Goal: Task Accomplishment & Management: Manage account settings

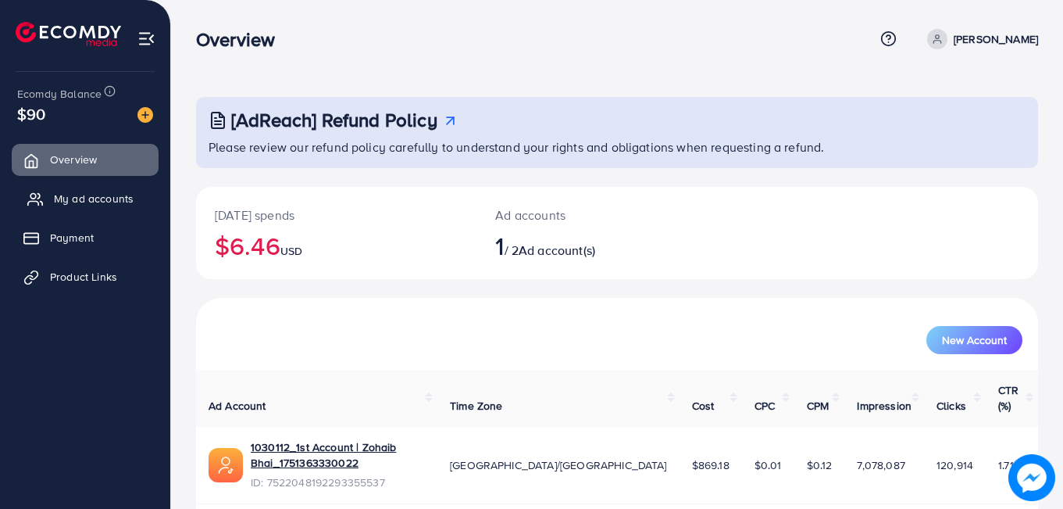
click at [107, 195] on span "My ad accounts" at bounding box center [94, 199] width 80 height 16
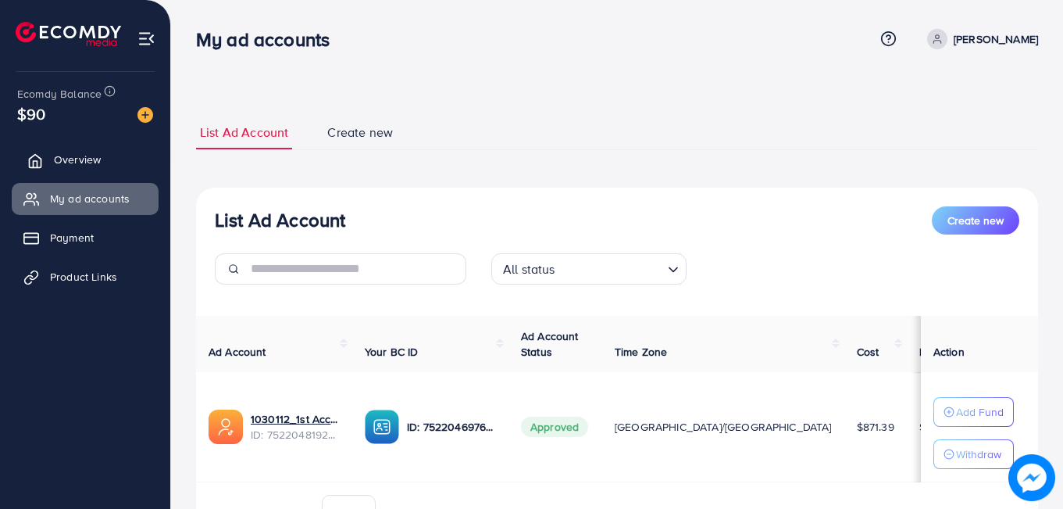
click at [88, 151] on link "Overview" at bounding box center [85, 159] width 147 height 31
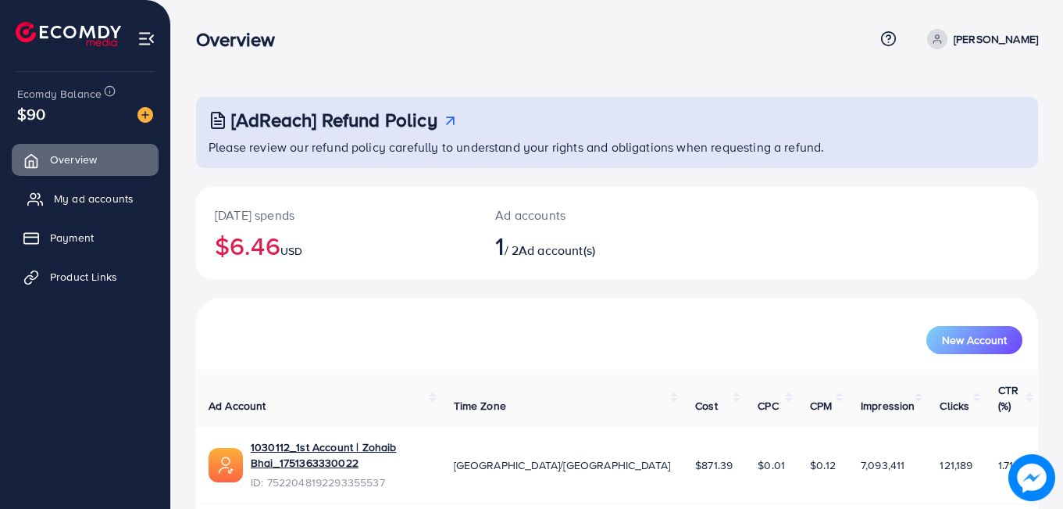
click at [123, 203] on span "My ad accounts" at bounding box center [94, 199] width 80 height 16
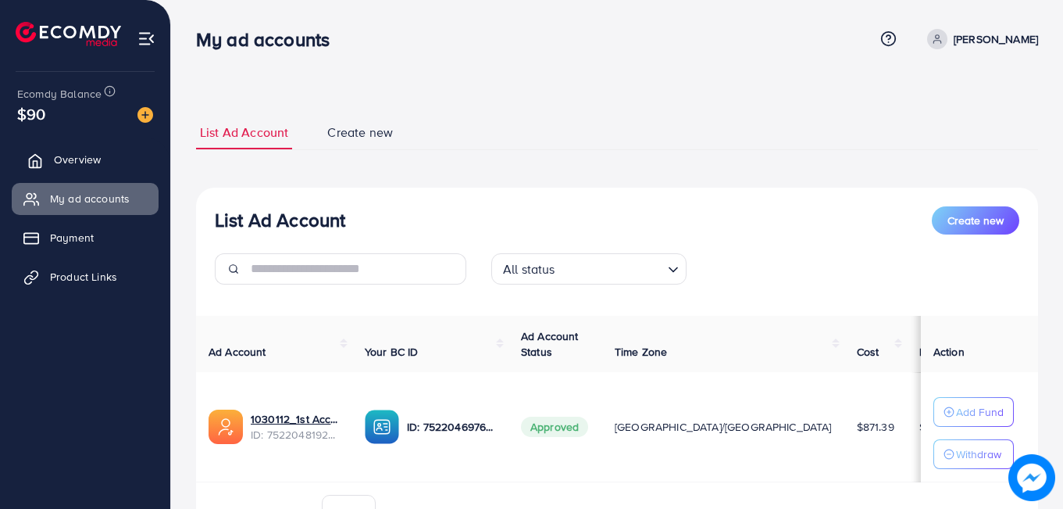
click at [98, 158] on span "Overview" at bounding box center [77, 160] width 47 height 16
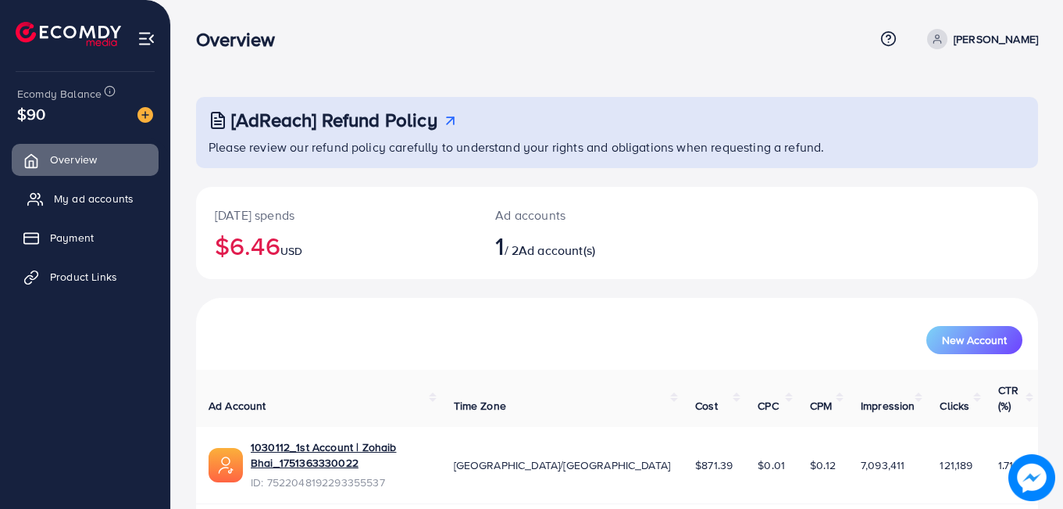
click at [105, 197] on span "My ad accounts" at bounding box center [94, 199] width 80 height 16
